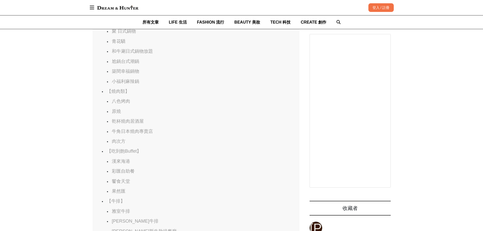
scroll to position [0, 413]
click at [123, 104] on link "八色烤肉" at bounding box center [121, 101] width 18 height 5
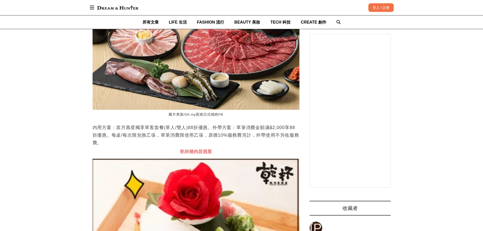
scroll to position [0, 620]
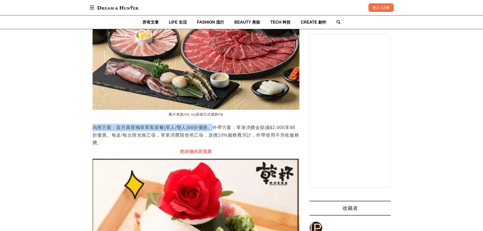
drag, startPoint x: 93, startPoint y: 147, endPoint x: 215, endPoint y: 147, distance: 121.1
click at [215, 146] on p "內用方案：當月壽星獨享單客套餐(單人/雙人)88折優惠。外帶方案：單筆消費金額滿$2,000享88折優惠。每桌/每次限兌換乙張，單筆消費限使用乙張，原價10%…" at bounding box center [195, 135] width 207 height 23
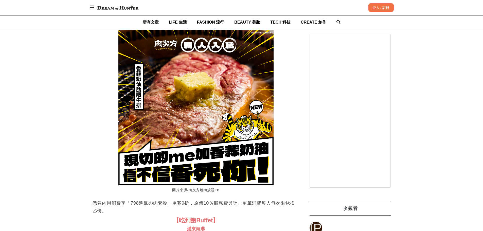
scroll to position [0, 0]
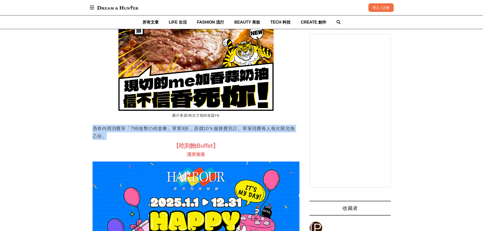
drag, startPoint x: 94, startPoint y: 146, endPoint x: 108, endPoint y: 156, distance: 17.1
click at [108, 140] on p "憑券內用消費享「798進擊の肉套餐」單客9折，原價10％服務費另計。單筆消費每人每次限兌換乙份。" at bounding box center [195, 132] width 207 height 15
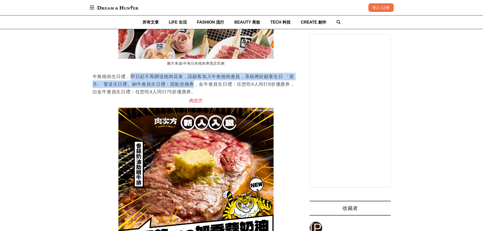
drag, startPoint x: 129, startPoint y: 93, endPoint x: 192, endPoint y: 104, distance: 63.5
click at [192, 96] on p "牛角燒肉生日禮，即日起不再贈送燒肉花束，請顧客加入牛角燒肉會員，系統將於顧客生日 「當月」 發送生日禮。銅牛會員生日禮：甜點兌換券，金牛會員生日禮：任您吃4人…" at bounding box center [195, 84] width 207 height 23
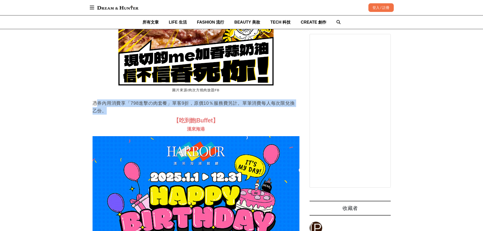
drag, startPoint x: 96, startPoint y: 122, endPoint x: 132, endPoint y: 127, distance: 36.1
click at [132, 115] on p "憑券內用消費享「798進擊の肉套餐」單客9折，原價10％服務費另計。單筆消費每人每次限兌換乙份。" at bounding box center [195, 106] width 207 height 15
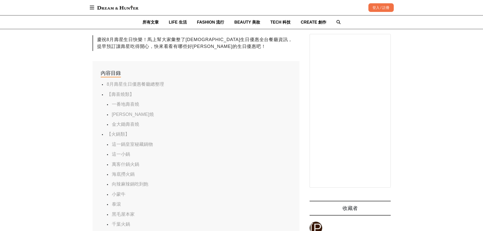
click at [123, 105] on link "一番地壽喜燒" at bounding box center [125, 104] width 27 height 5
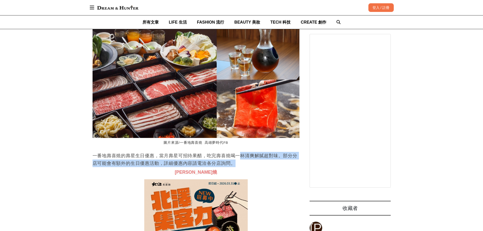
drag, startPoint x: 237, startPoint y: 181, endPoint x: 239, endPoint y: 166, distance: 15.5
